Goal: Information Seeking & Learning: Learn about a topic

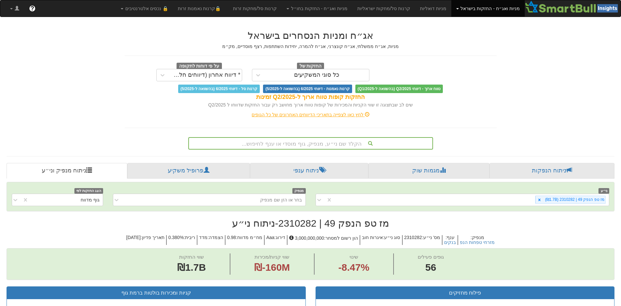
scroll to position [6, 0]
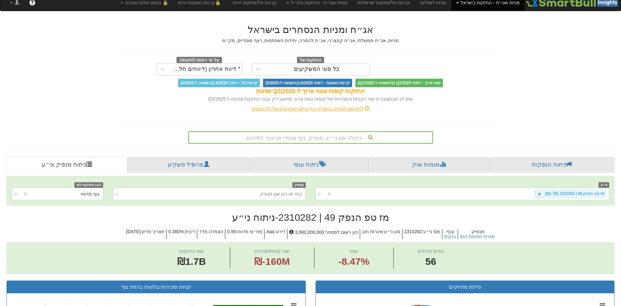
click at [326, 144] on div "הקלד שם ני״ע, מנפיק, גוף מוסדי או ענף לחיפוש..." at bounding box center [310, 137] width 245 height 12
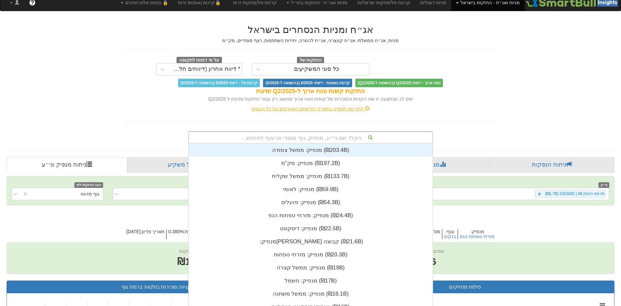
scroll to position [162, 0]
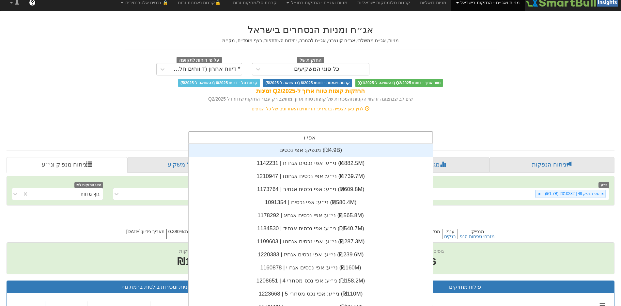
type input "אפי נכ"
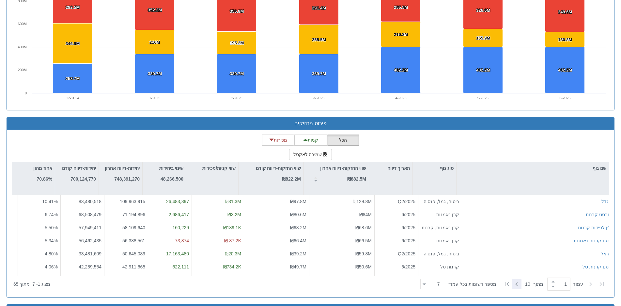
click at [513, 281] on icon at bounding box center [517, 284] width 8 height 8
type input "2"
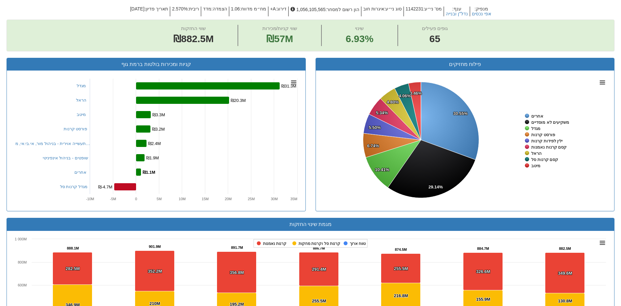
scroll to position [98, 0]
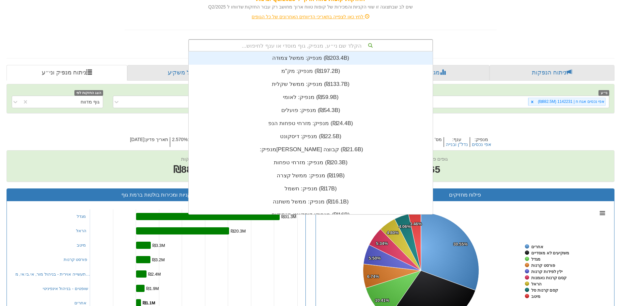
click at [299, 47] on div "הקלד שם ני״ע, מנפיק, גוף מוסדי או ענף לחיפוש..." at bounding box center [310, 45] width 243 height 11
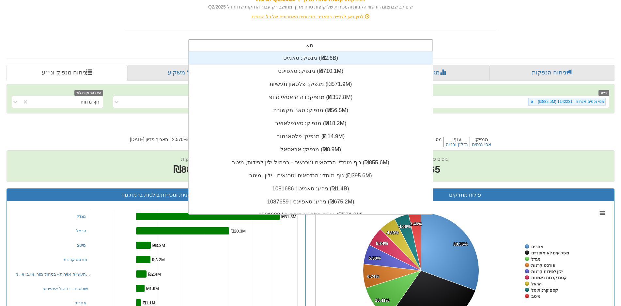
scroll to position [104, 0]
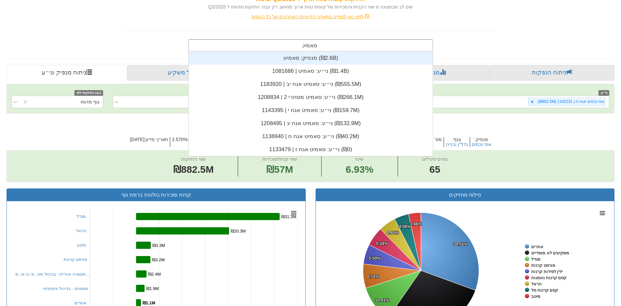
type input "סאמיט"
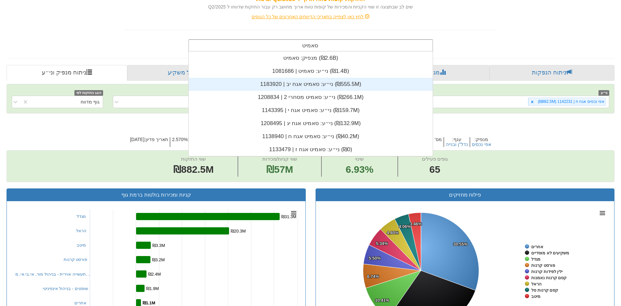
click at [332, 87] on div "ני״ע: ‏סאמיט אגח יב | 1183920 ‎(₪555.5M)‎" at bounding box center [311, 84] width 244 height 13
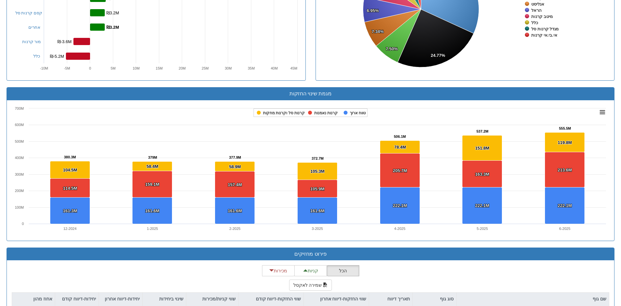
scroll to position [489, 0]
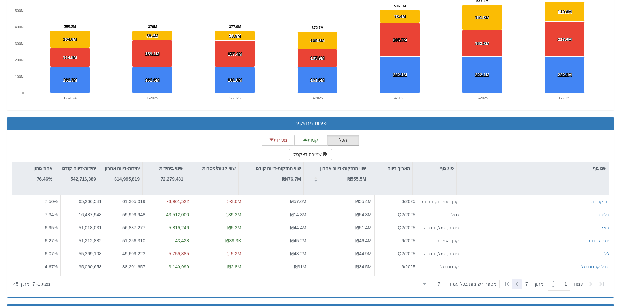
click at [516, 280] on icon at bounding box center [517, 284] width 8 height 8
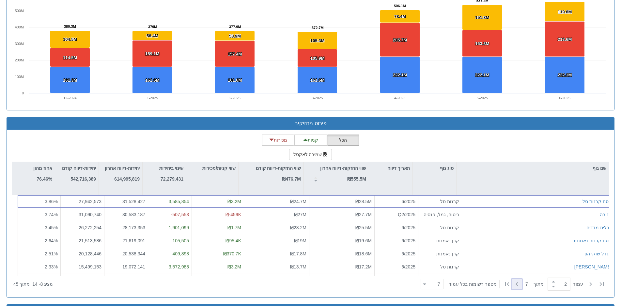
click at [516, 280] on icon at bounding box center [517, 284] width 8 height 8
click at [600, 281] on icon at bounding box center [602, 284] width 8 height 8
type input "1"
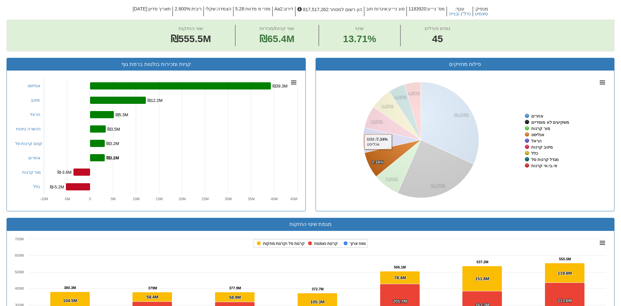
scroll to position [0, 0]
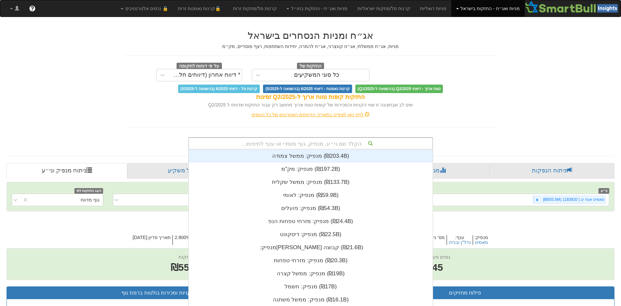
click at [328, 143] on div "הקלד שם ני״ע, מנפיק, גוף מוסדי או ענף לחיפוש... מנפיק: ‏ממשל צמודה ‎(₪203.4B)‎ …" at bounding box center [310, 143] width 245 height 12
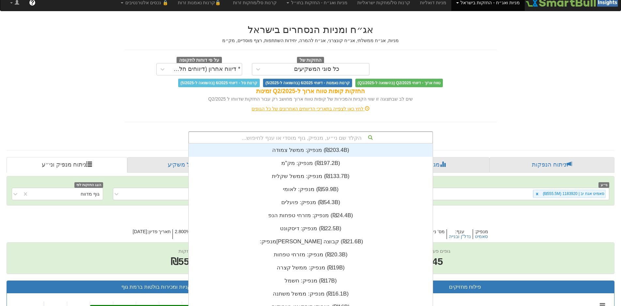
scroll to position [162, 0]
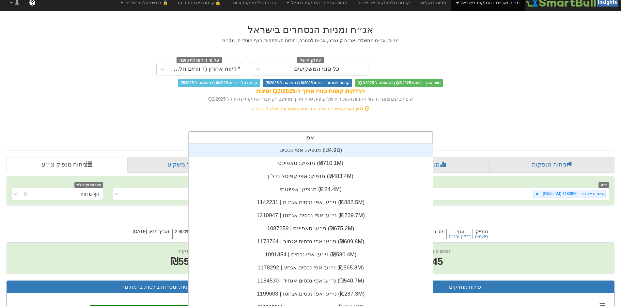
type input "אפי"
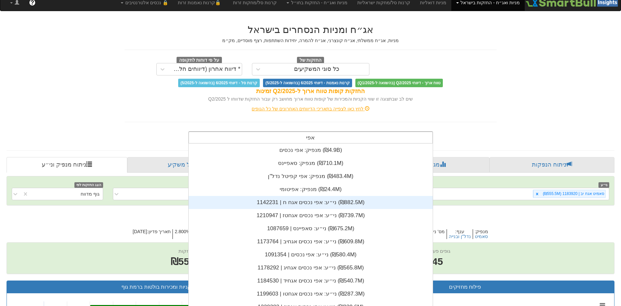
click at [302, 206] on div "ני״ע: ‏אפי נכסים אגח ח | 1142231 ‎(₪882.5M)‎" at bounding box center [311, 202] width 244 height 13
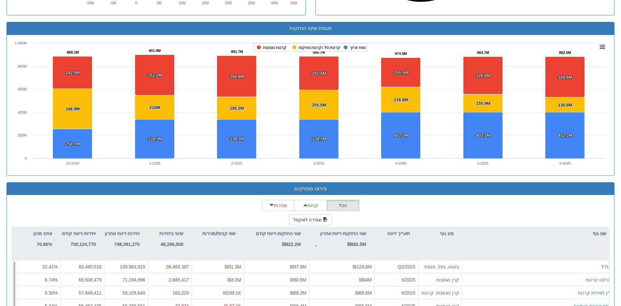
scroll to position [522, 0]
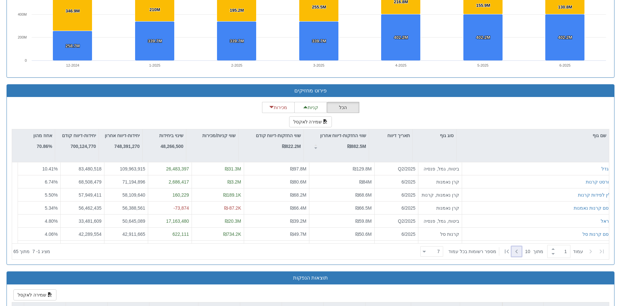
click at [516, 250] on icon at bounding box center [517, 251] width 8 height 8
type input "3"
